Goal: Transaction & Acquisition: Purchase product/service

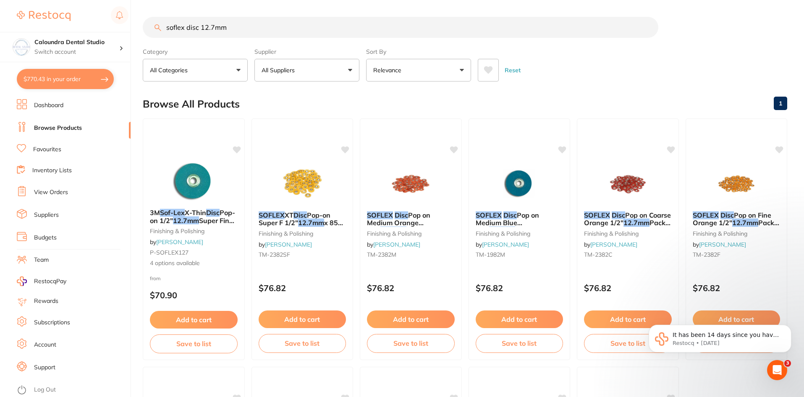
scroll to position [126, 0]
drag, startPoint x: 57, startPoint y: 78, endPoint x: 204, endPoint y: 122, distance: 153.6
click at [56, 78] on button "$770.43 in your order" at bounding box center [65, 79] width 97 height 20
checkbox input "true"
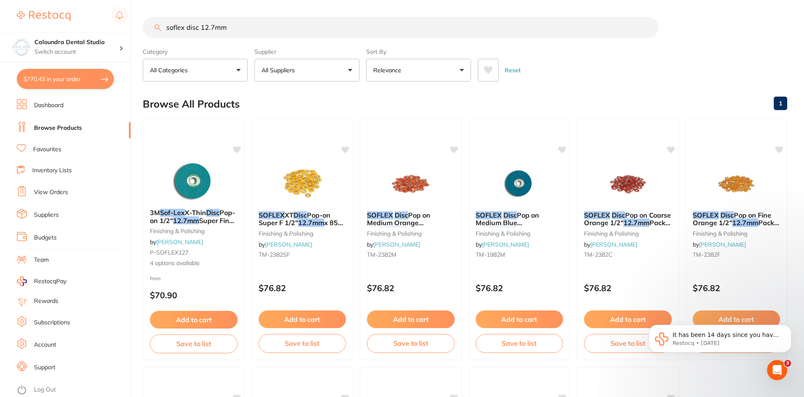
checkbox input "true"
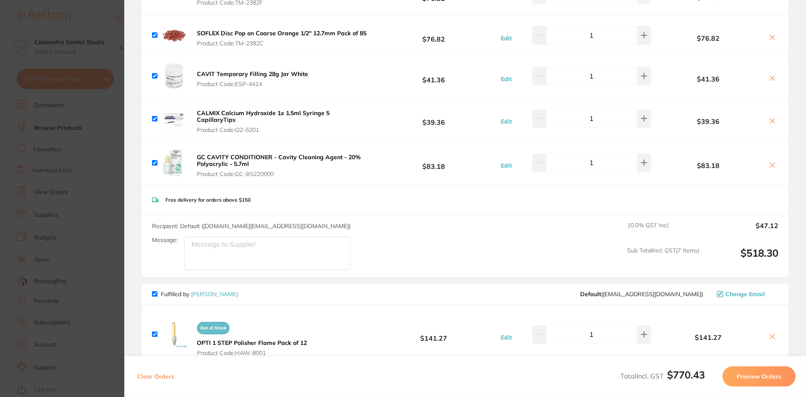
scroll to position [210, 0]
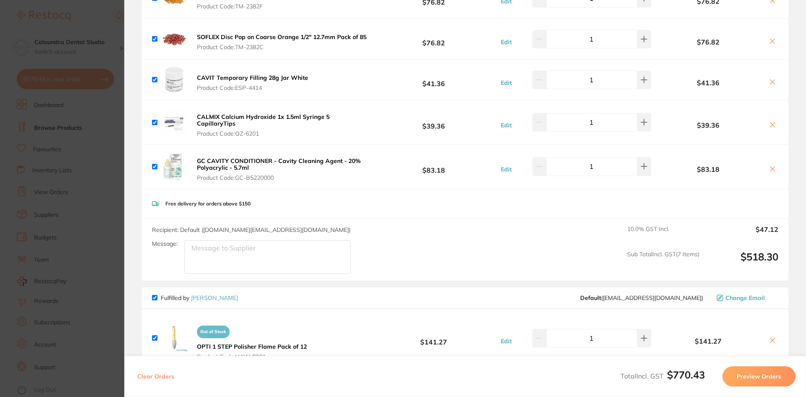
click at [47, 26] on section "Update RRP Set your pre negotiated price for this item. Item Agreed RRP (excl. …" at bounding box center [403, 198] width 806 height 397
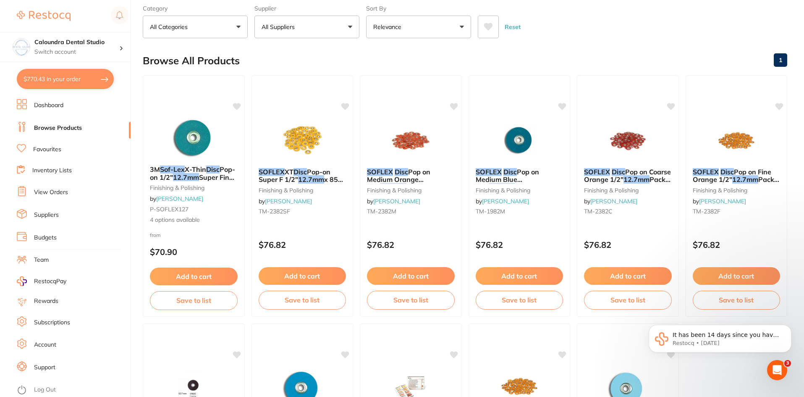
scroll to position [42, 0]
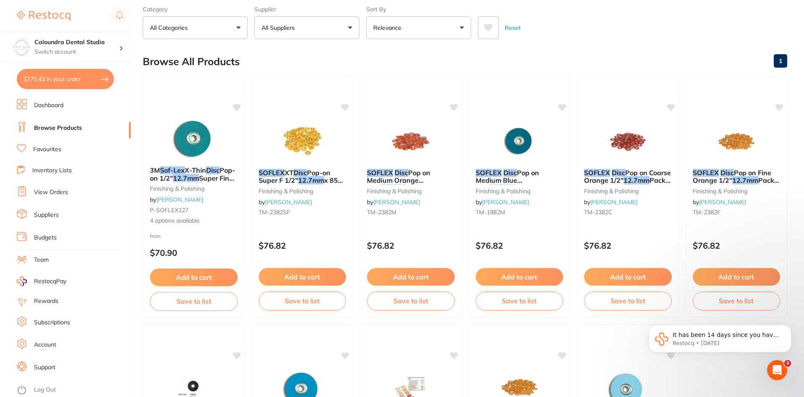
click at [42, 321] on link "Subscriptions" at bounding box center [52, 322] width 36 height 8
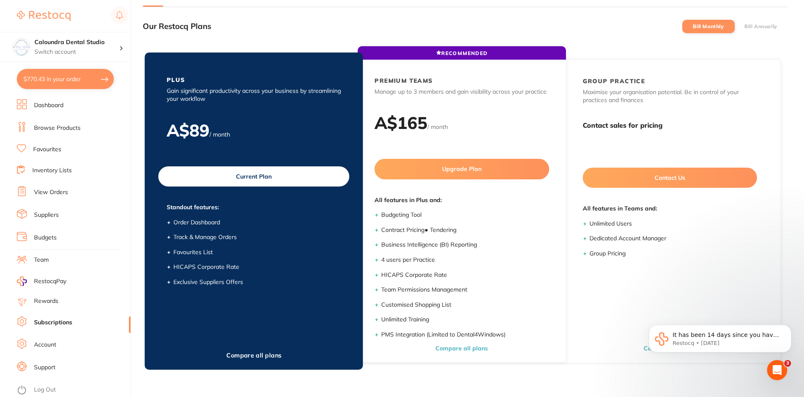
scroll to position [42, 0]
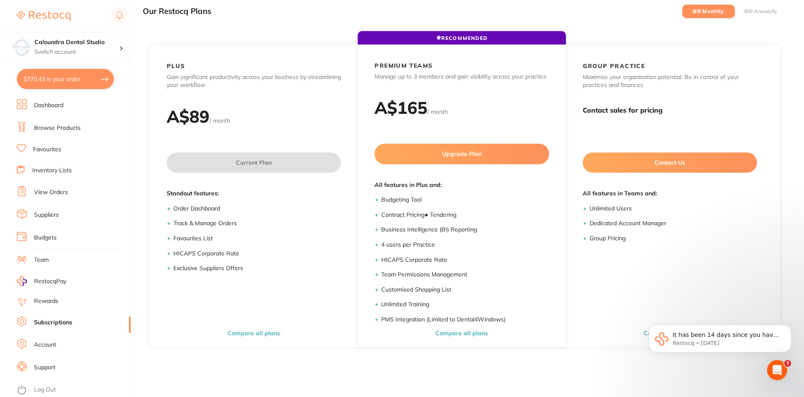
click at [315, 379] on div "Our Restocq Plans Bill Monthly Bill Annually RECOMMENDED PLUS Gain significant …" at bounding box center [465, 197] width 645 height 397
click at [44, 84] on button "$770.43 in your order" at bounding box center [65, 79] width 97 height 20
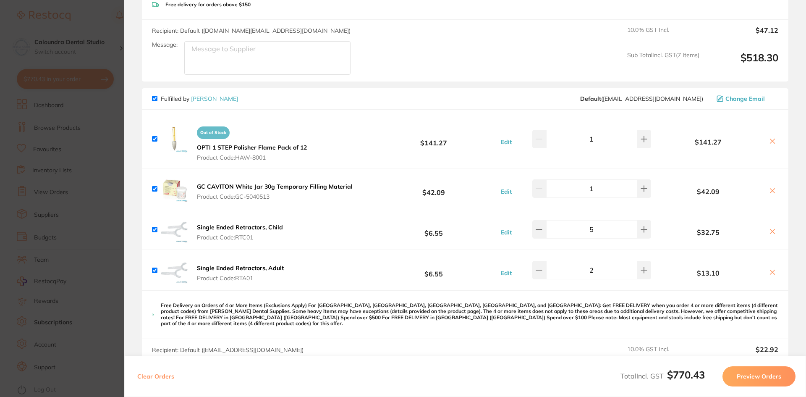
scroll to position [420, 0]
